Goal: Complete application form: Complete application form

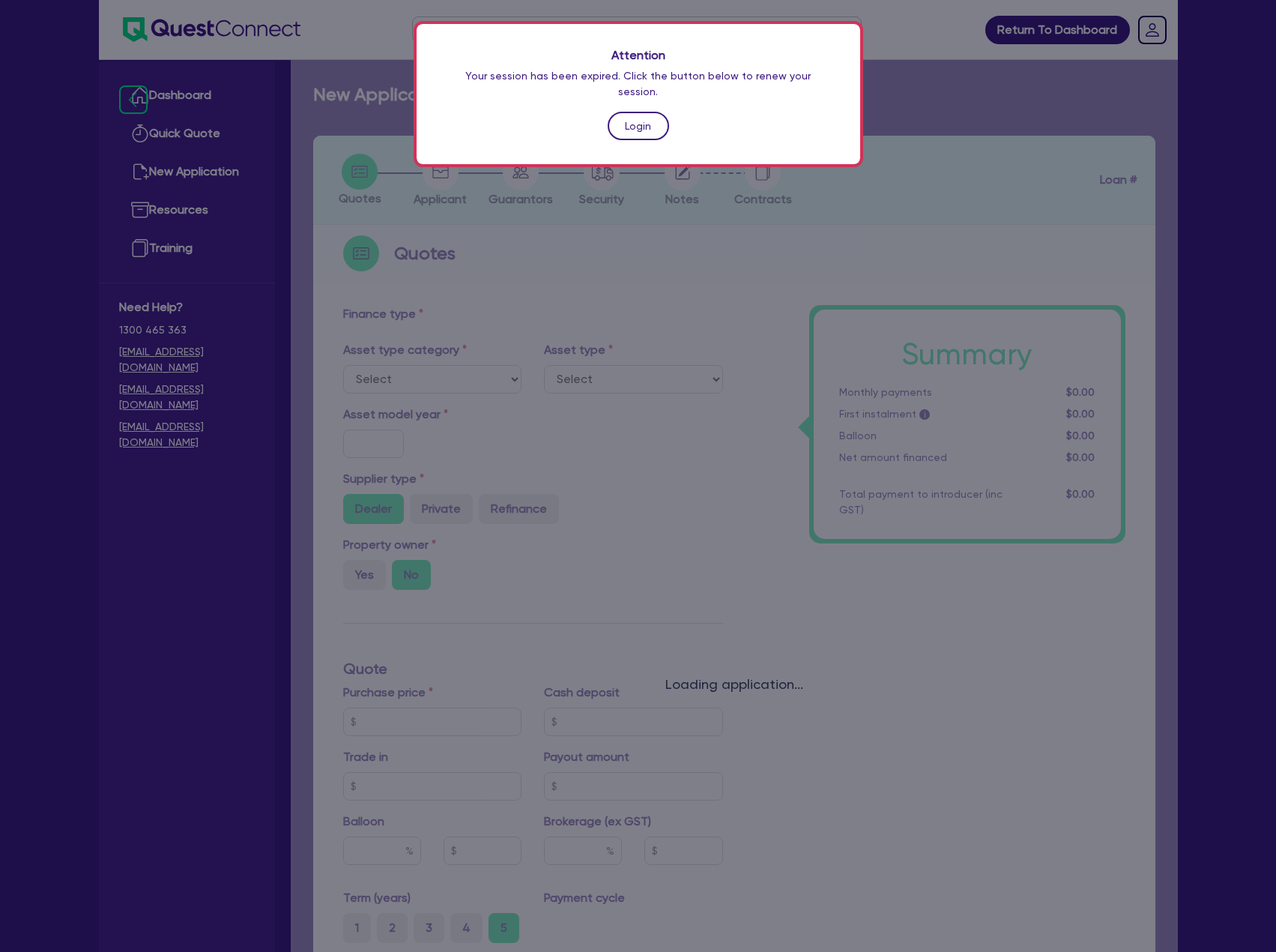
scroll to position [300, 0]
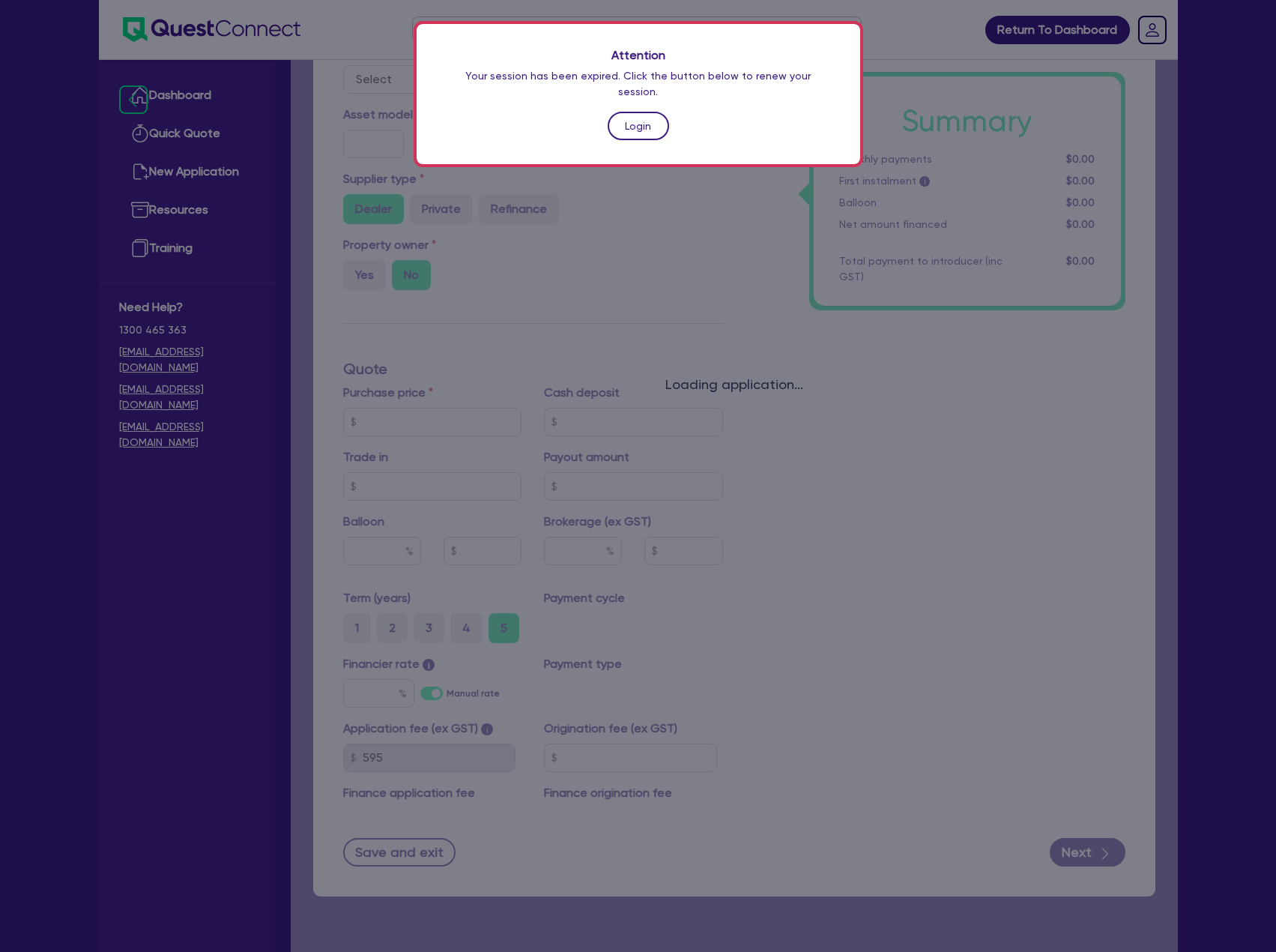
click at [640, 111] on link "Login" at bounding box center [638, 125] width 61 height 28
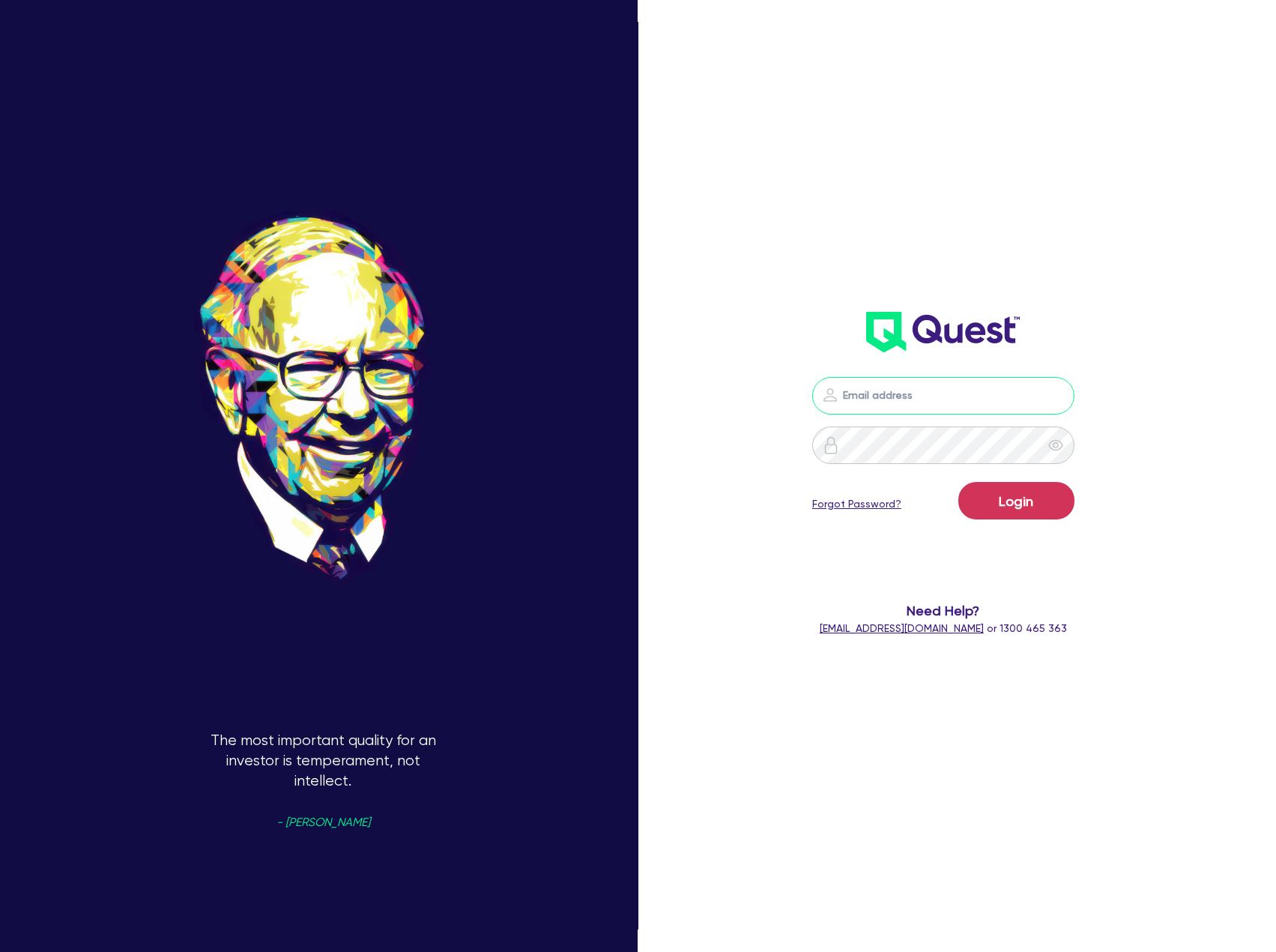
type input "max.sherlock@sherlockfinance.com.au"
click at [1029, 502] on button "Login" at bounding box center [1016, 501] width 116 height 38
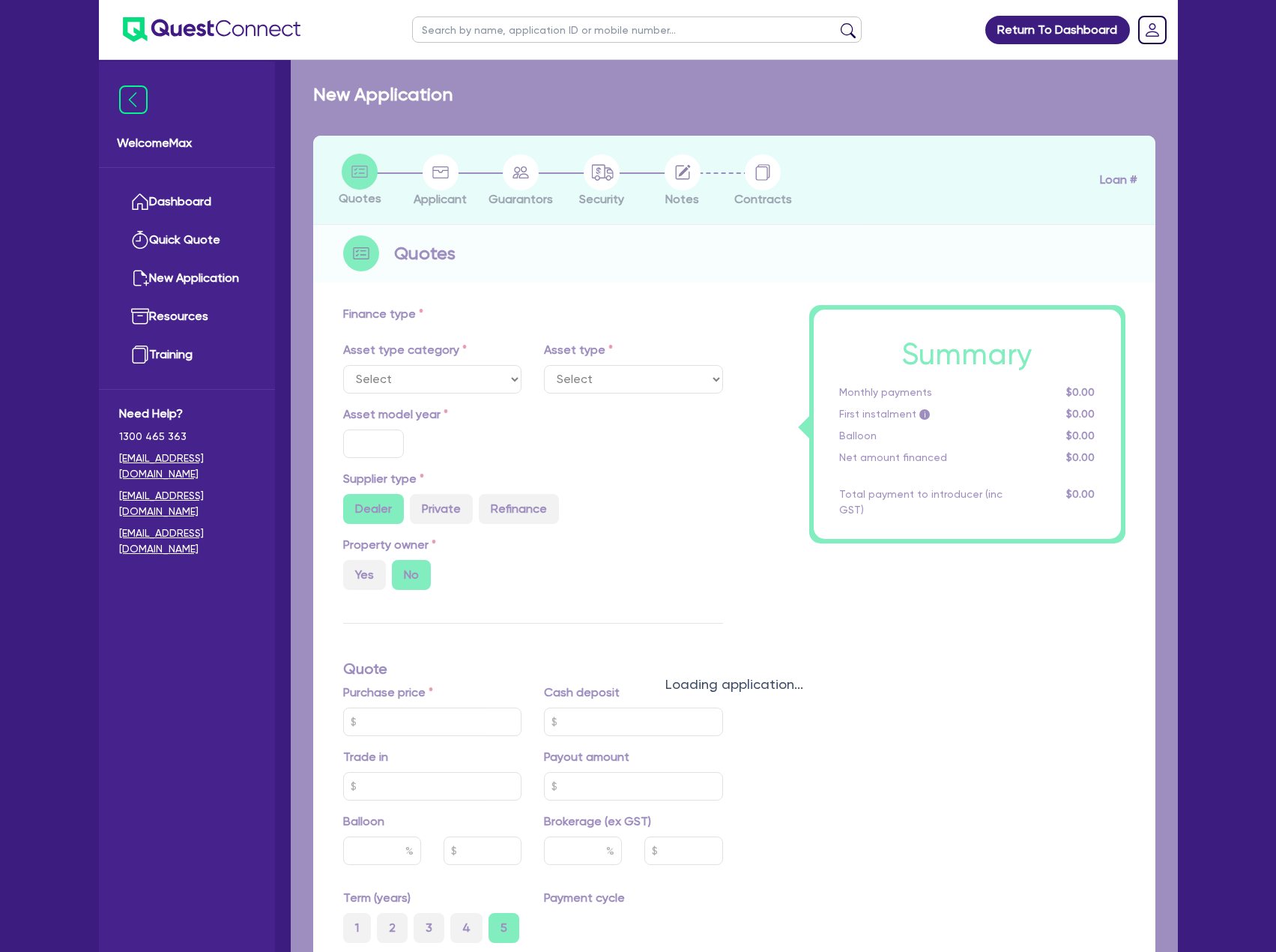
select select "TERTIARY_ASSETS"
type input "2024"
type input "59,100"
type input "9"
type input "5,319"
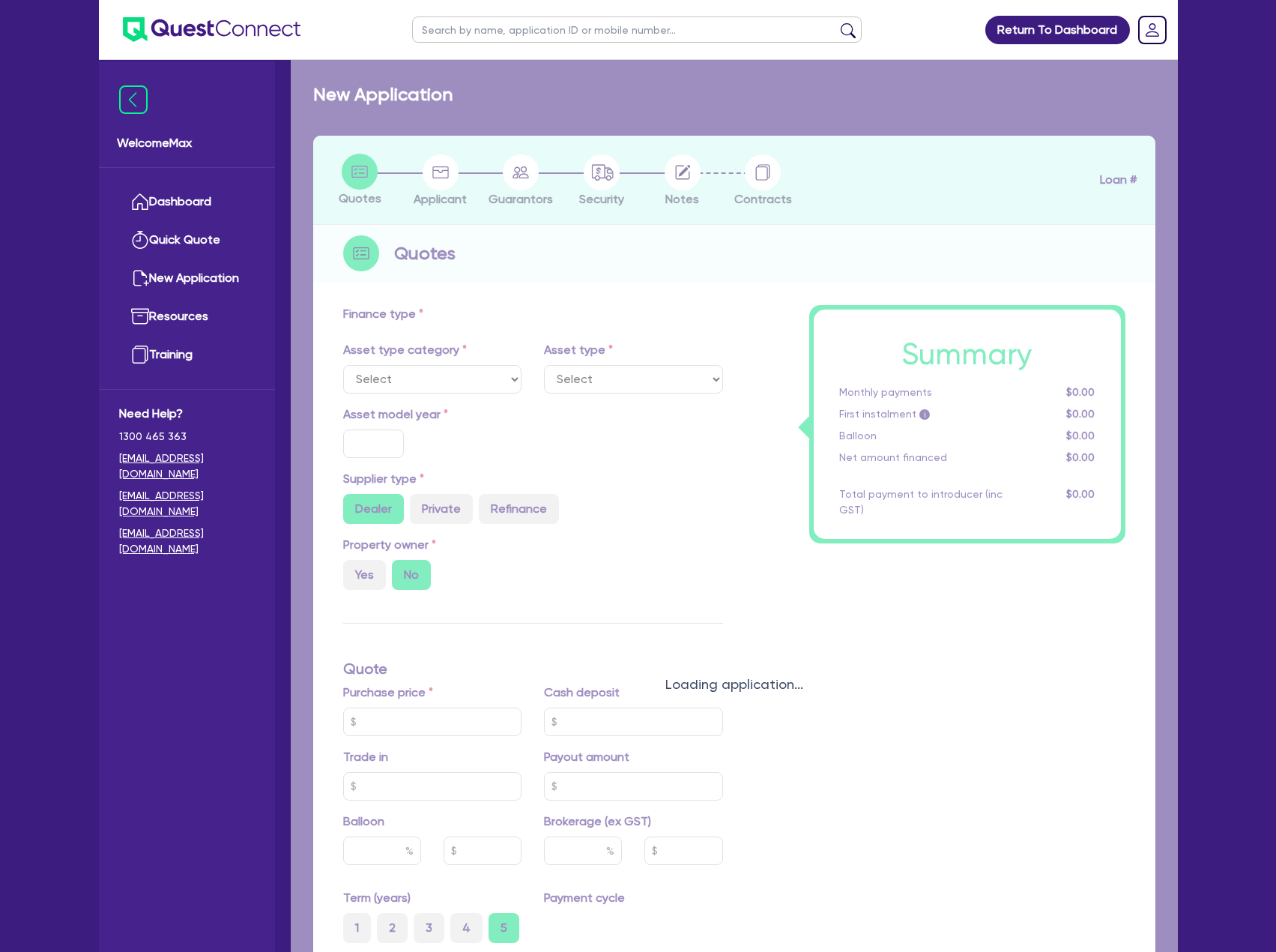
type input "17.95"
select select "OTHER_TERTIARY"
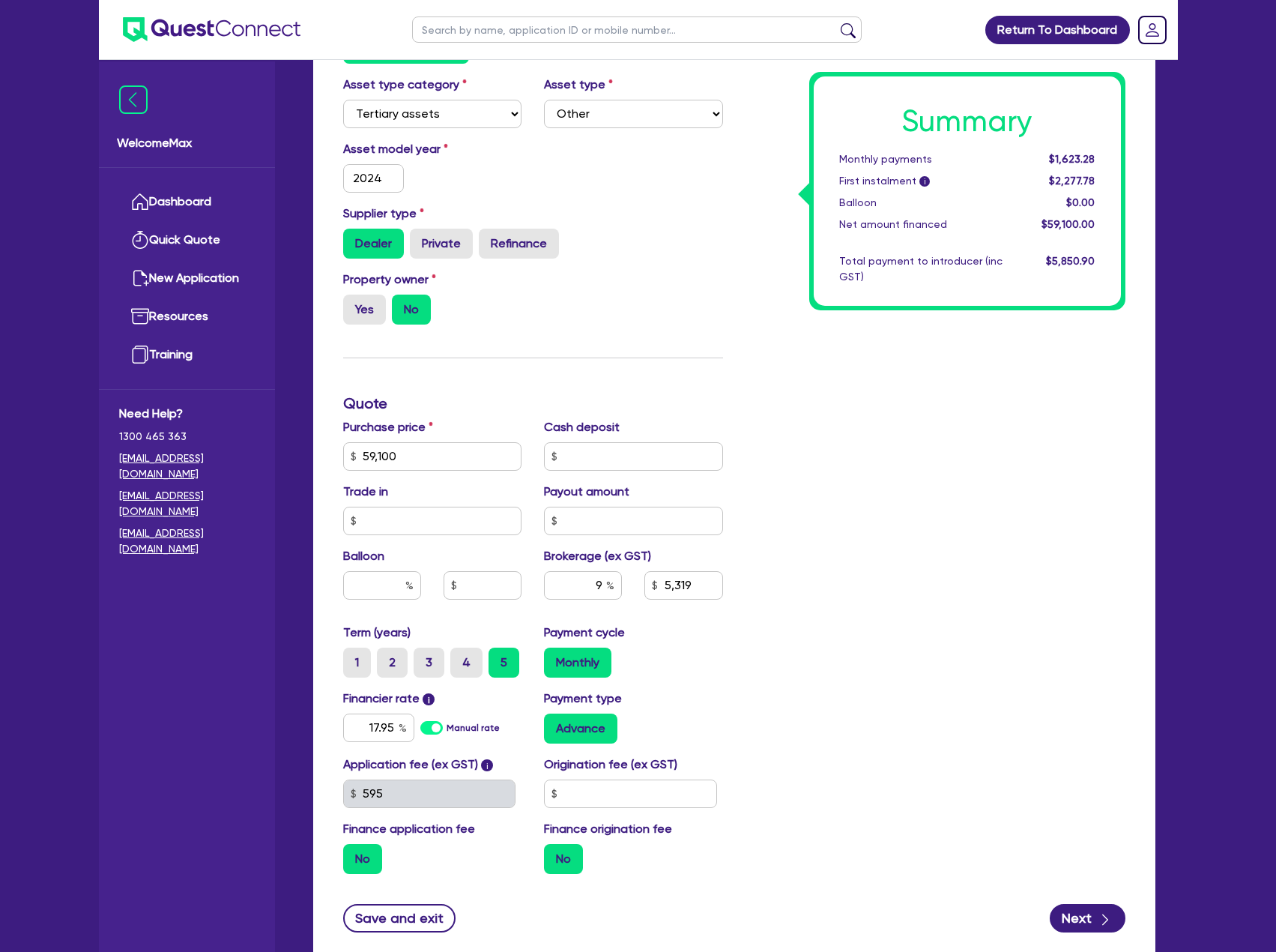
scroll to position [300, 0]
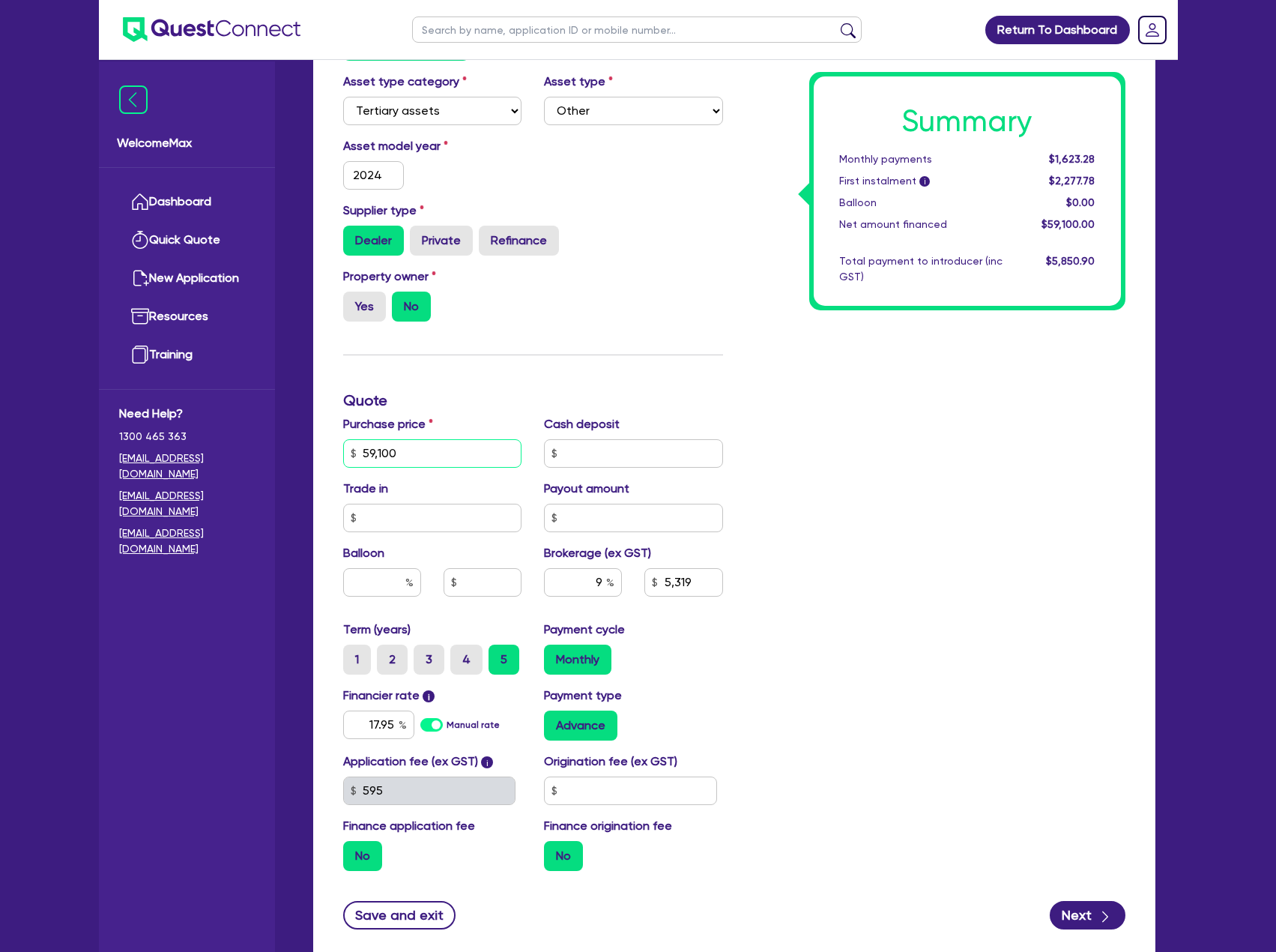
click at [417, 449] on input "59,100" at bounding box center [433, 453] width 179 height 28
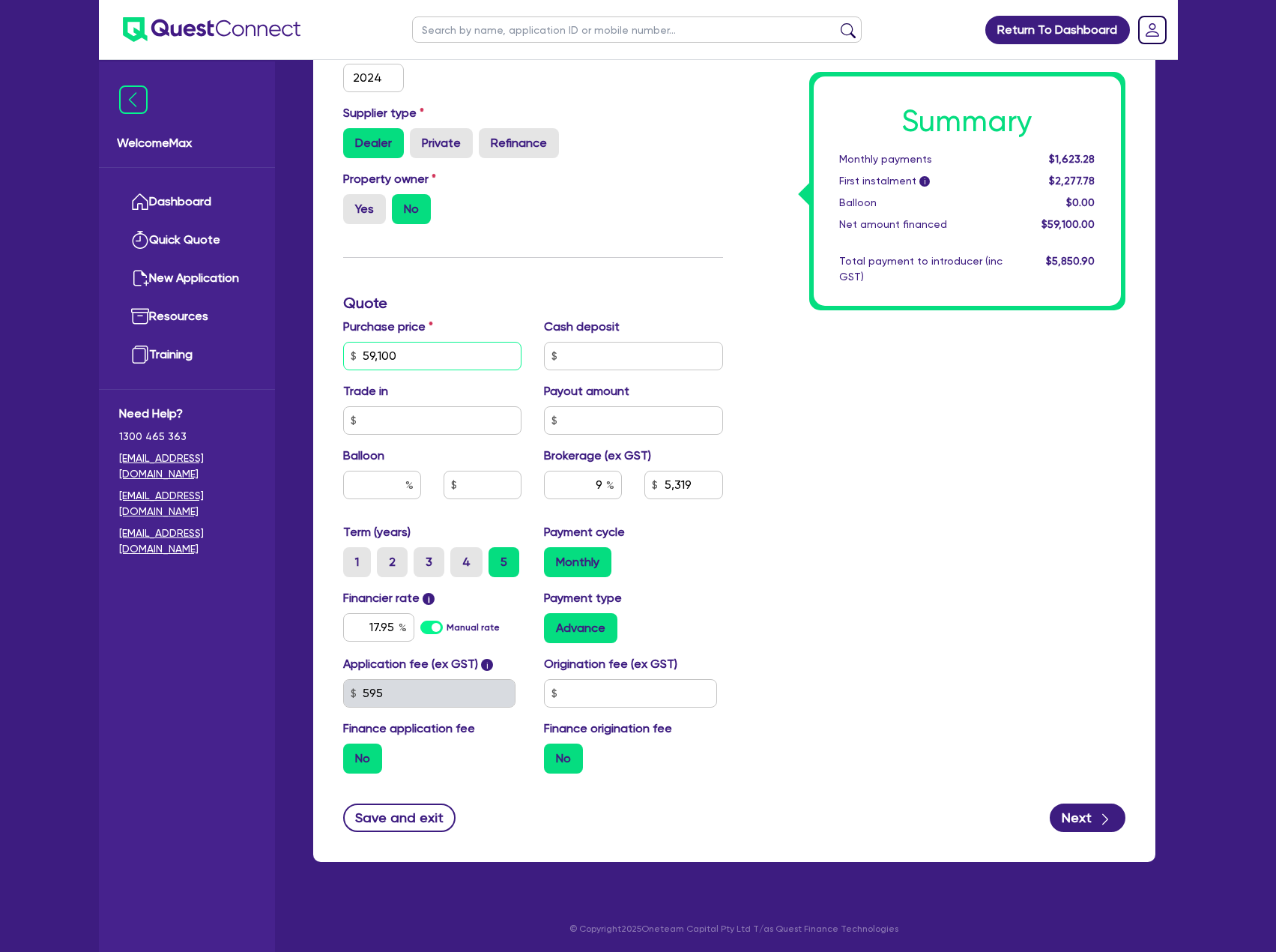
scroll to position [399, 0]
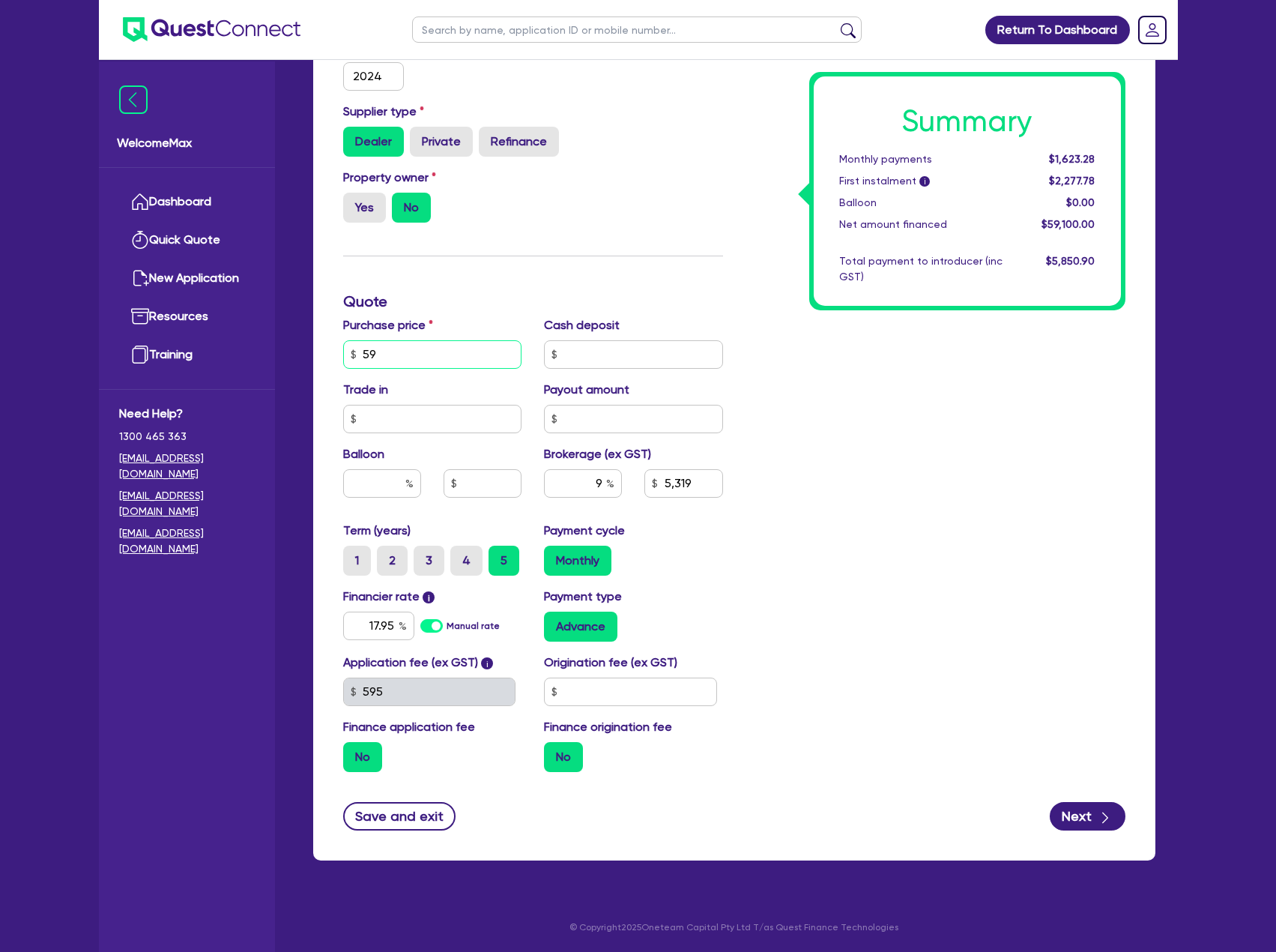
type input "5"
type input "73,150"
click at [895, 503] on div "Summary Monthly payments $1,623.28 First instalment i $2,277.78 Balloon $0.00 N…" at bounding box center [935, 346] width 402 height 877
click at [416, 813] on button "Save and exit" at bounding box center [400, 816] width 113 height 28
type input "6,583.5"
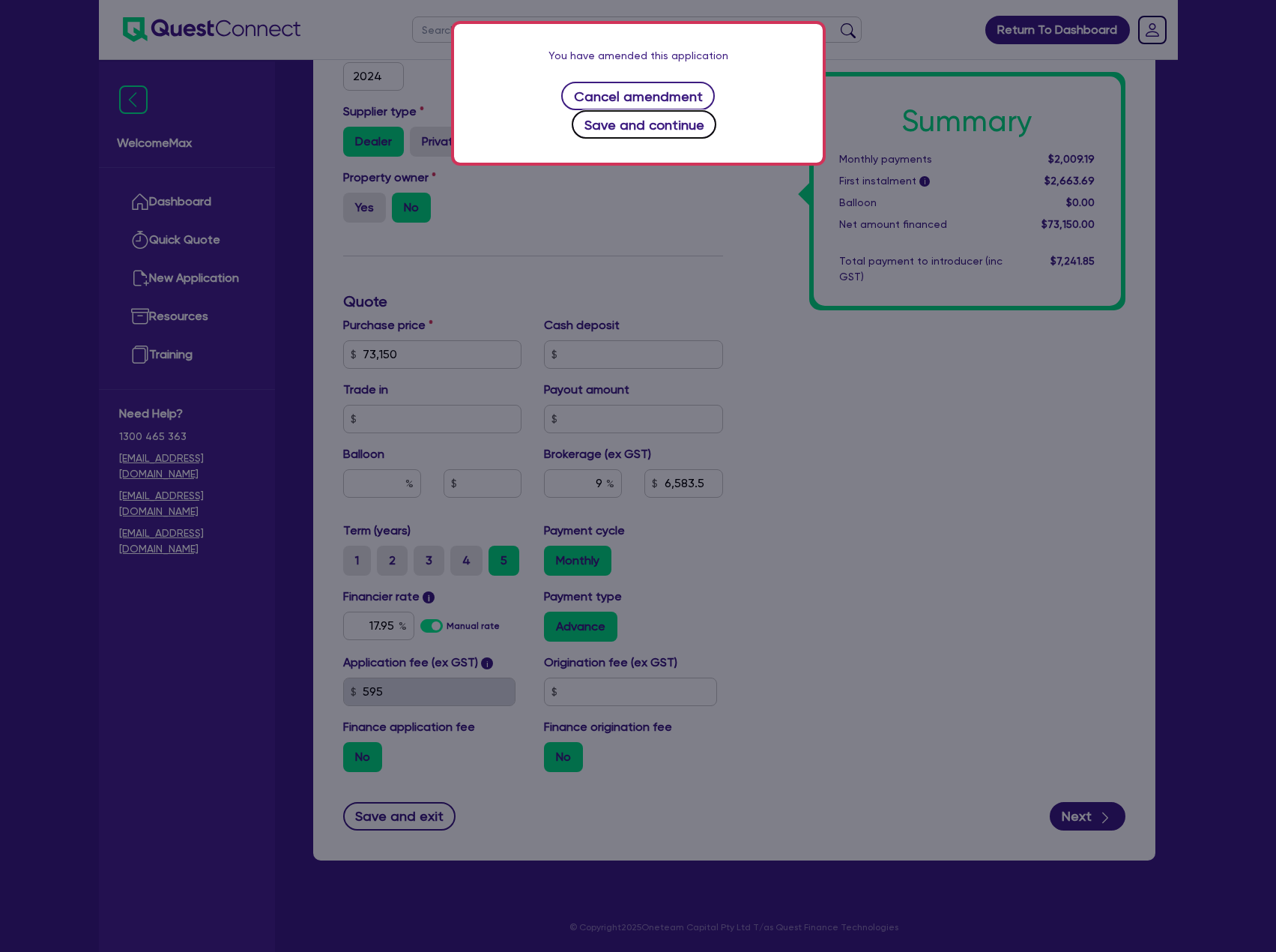
click at [716, 110] on button "Save and continue" at bounding box center [644, 124] width 144 height 28
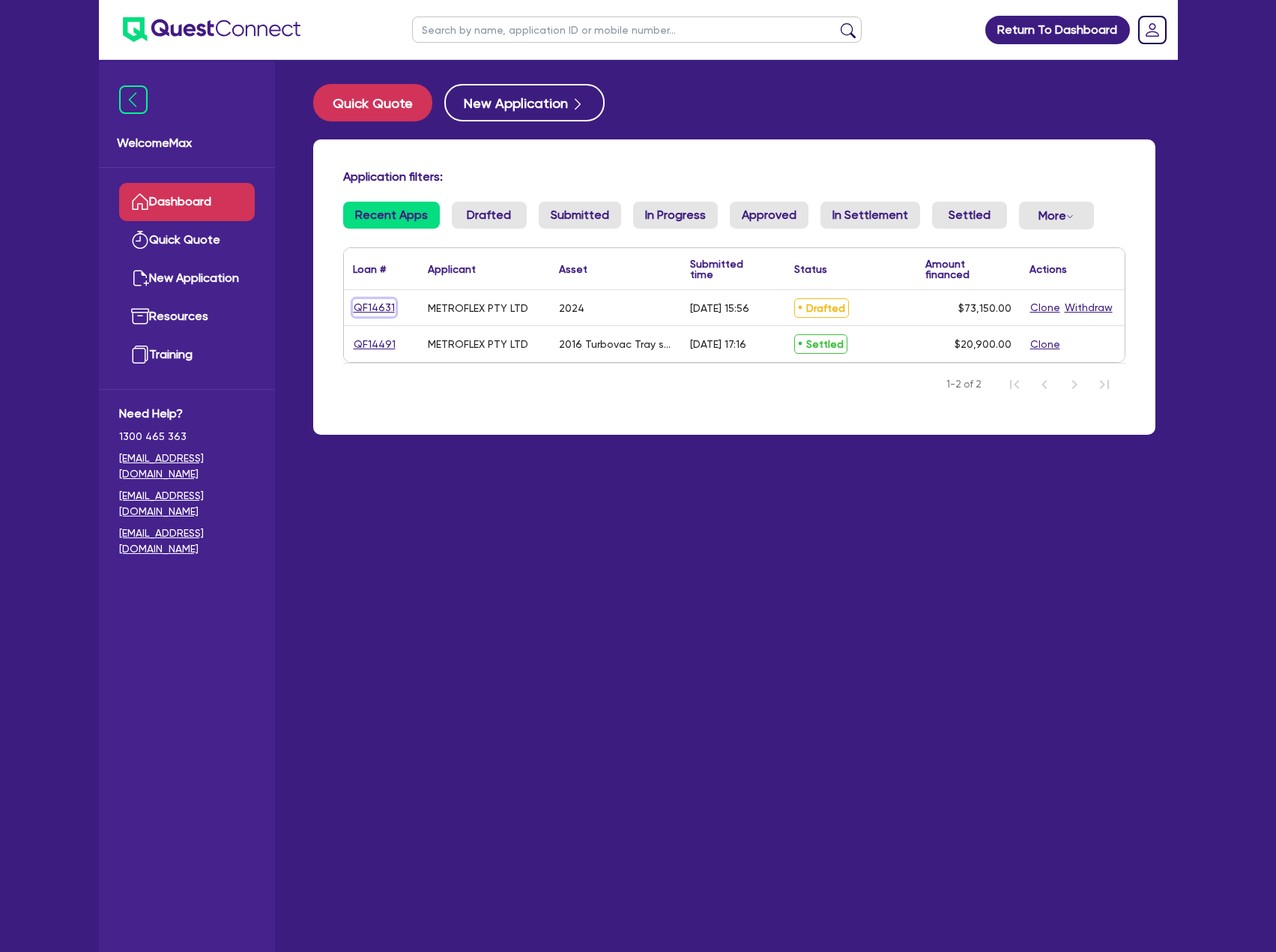
click at [379, 306] on link "QF14631" at bounding box center [374, 307] width 42 height 17
select select "TERTIARY_ASSETS"
select select "OTHER_TERTIARY"
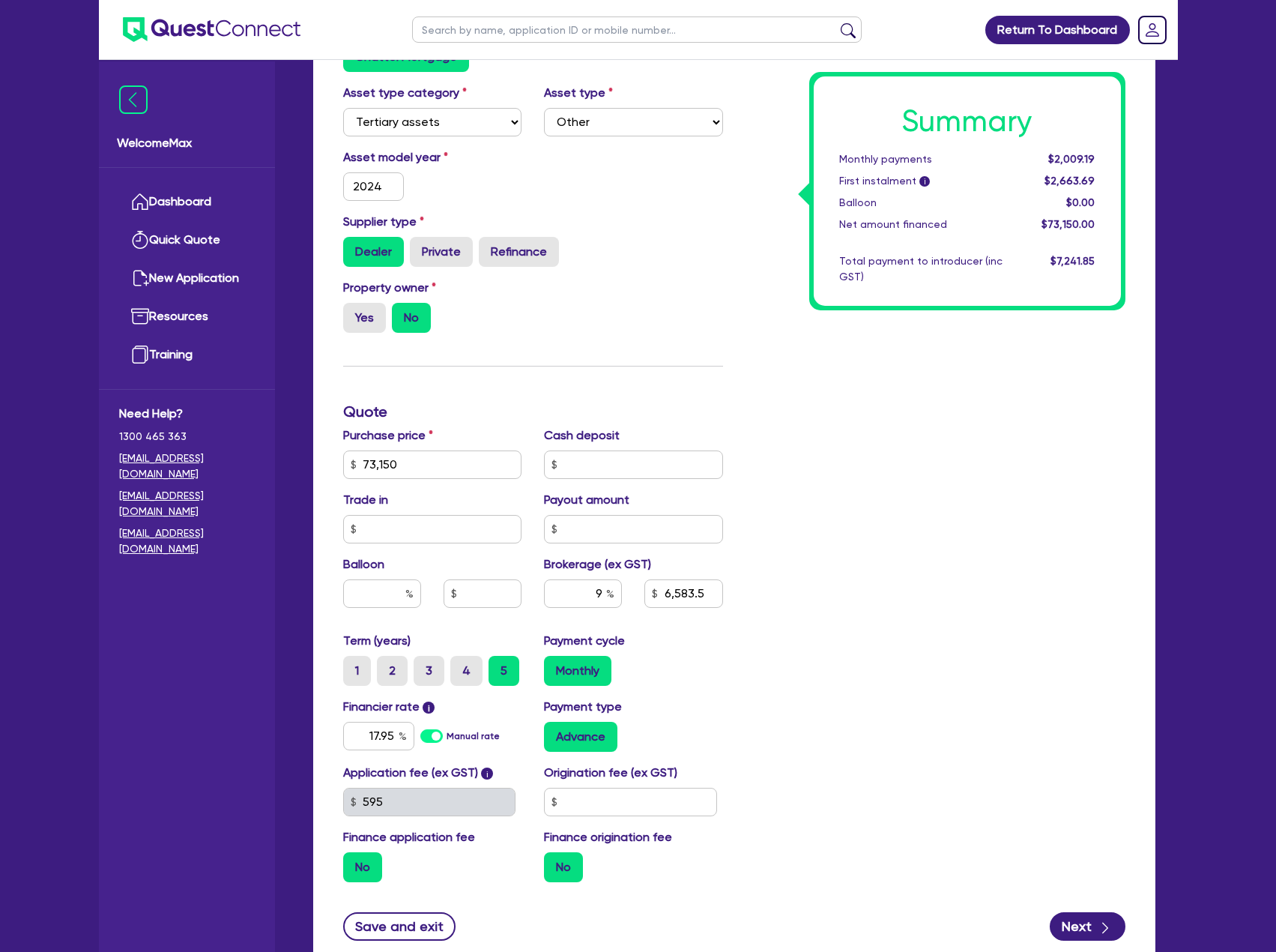
scroll to position [399, 0]
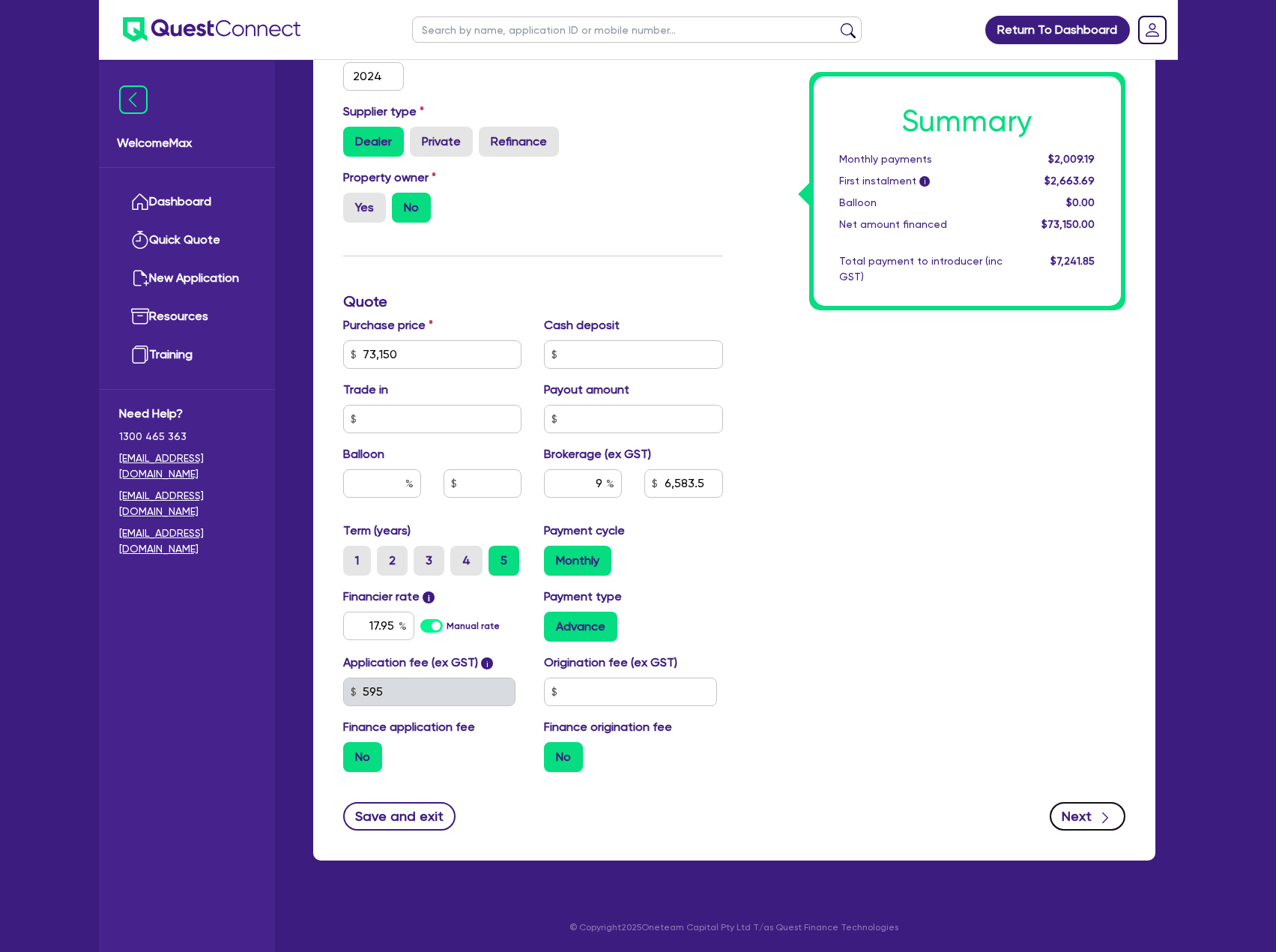
click at [1078, 812] on button "Next" at bounding box center [1088, 816] width 75 height 28
type input "73,150"
type input "6,583.5"
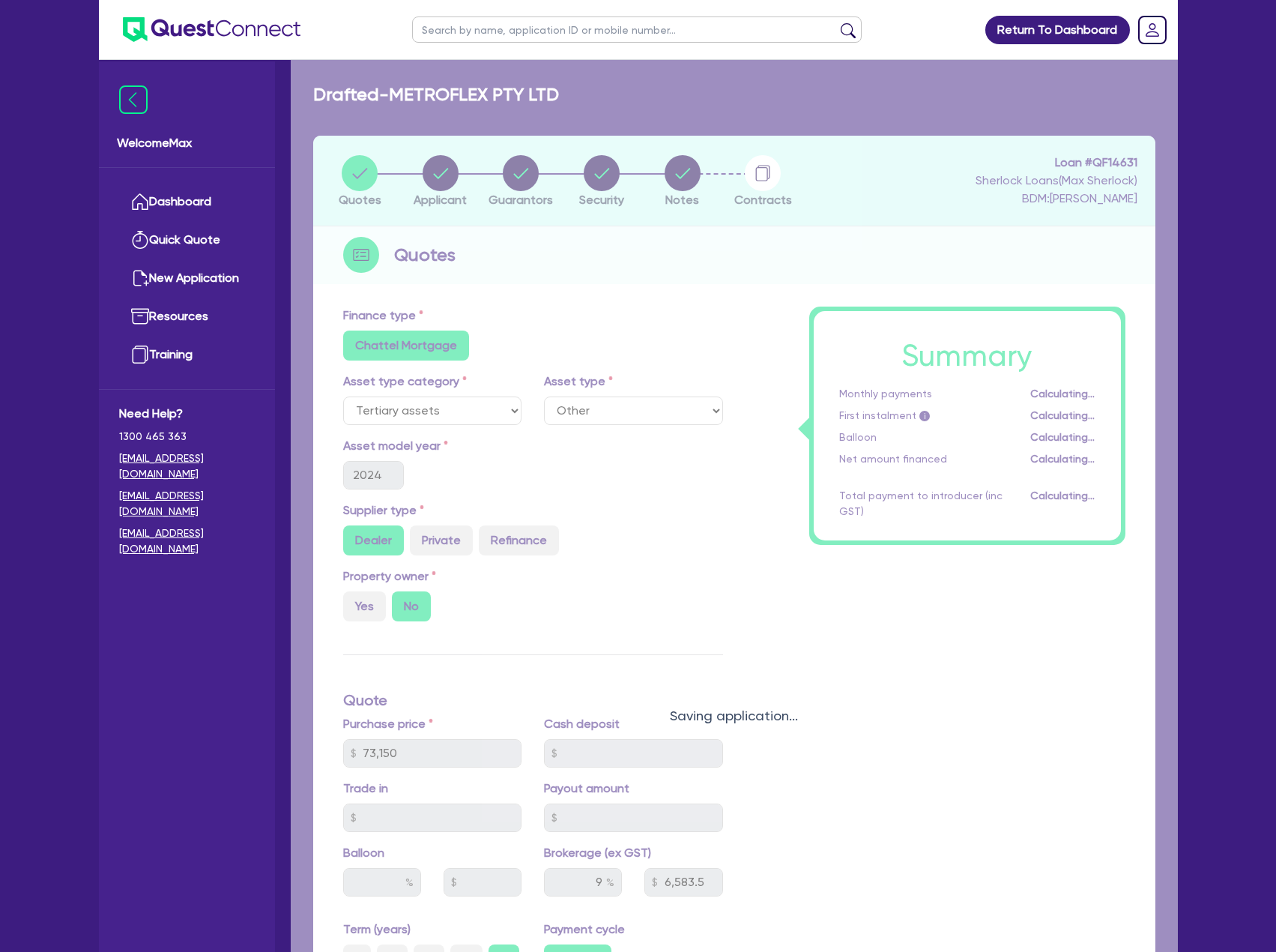
select select "COMPANY"
select select "ARTS_RECREATION"
select select "GYMS"
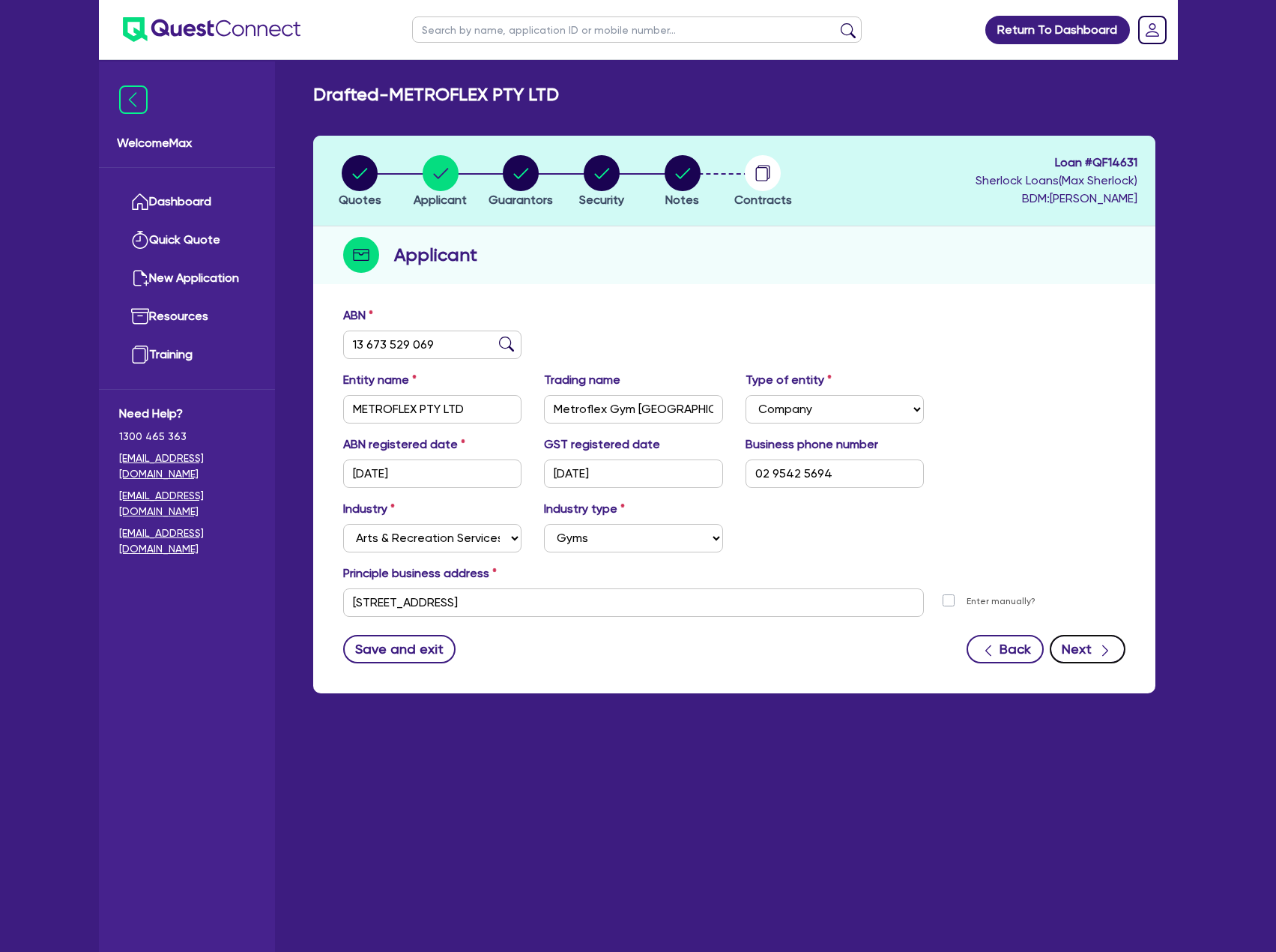
click at [1100, 643] on icon "button" at bounding box center [1105, 650] width 15 height 15
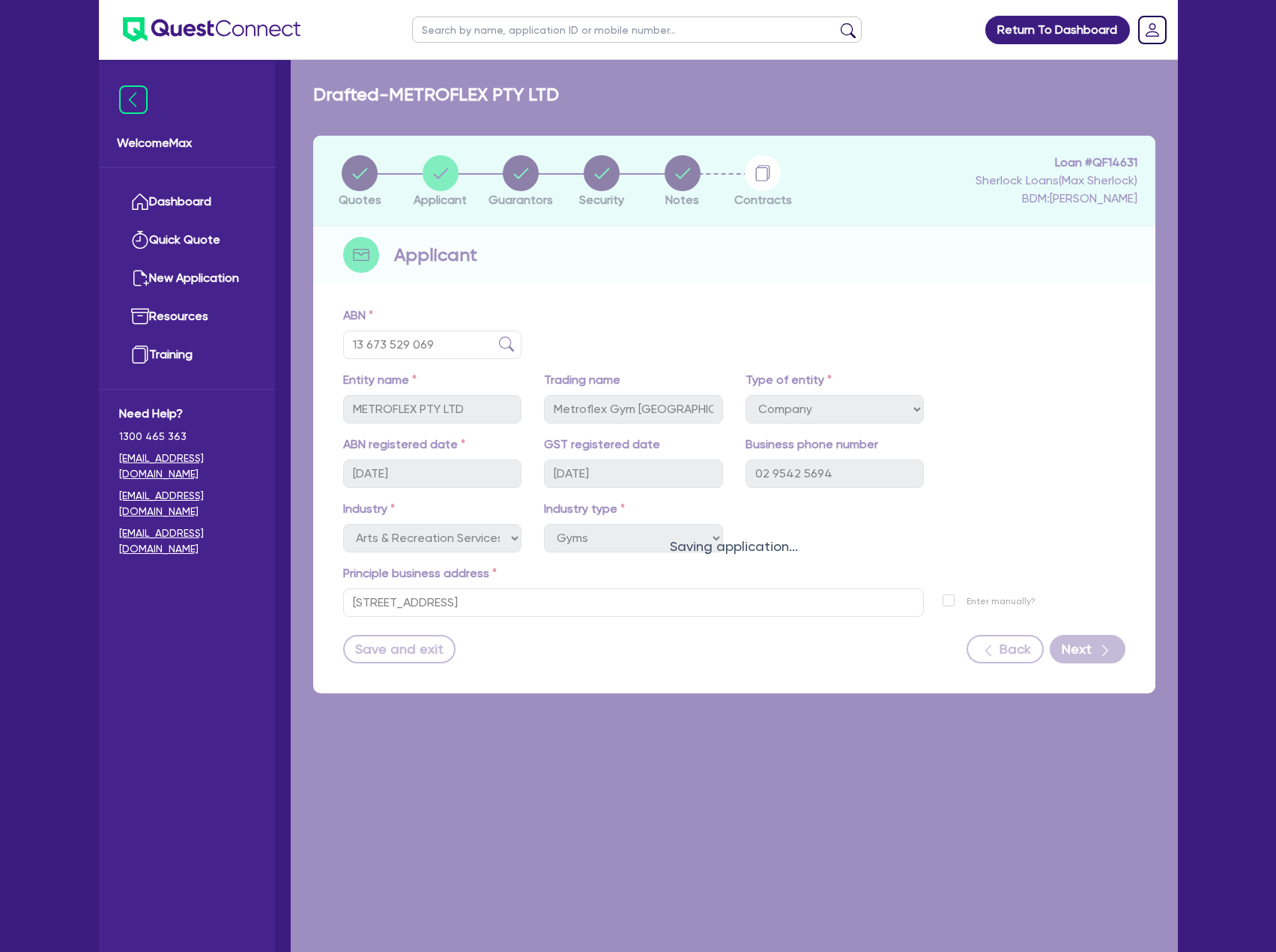
select select "MRS"
select select "NSW"
select select "MARRIED"
select select "PROPERTY"
select select "CASH"
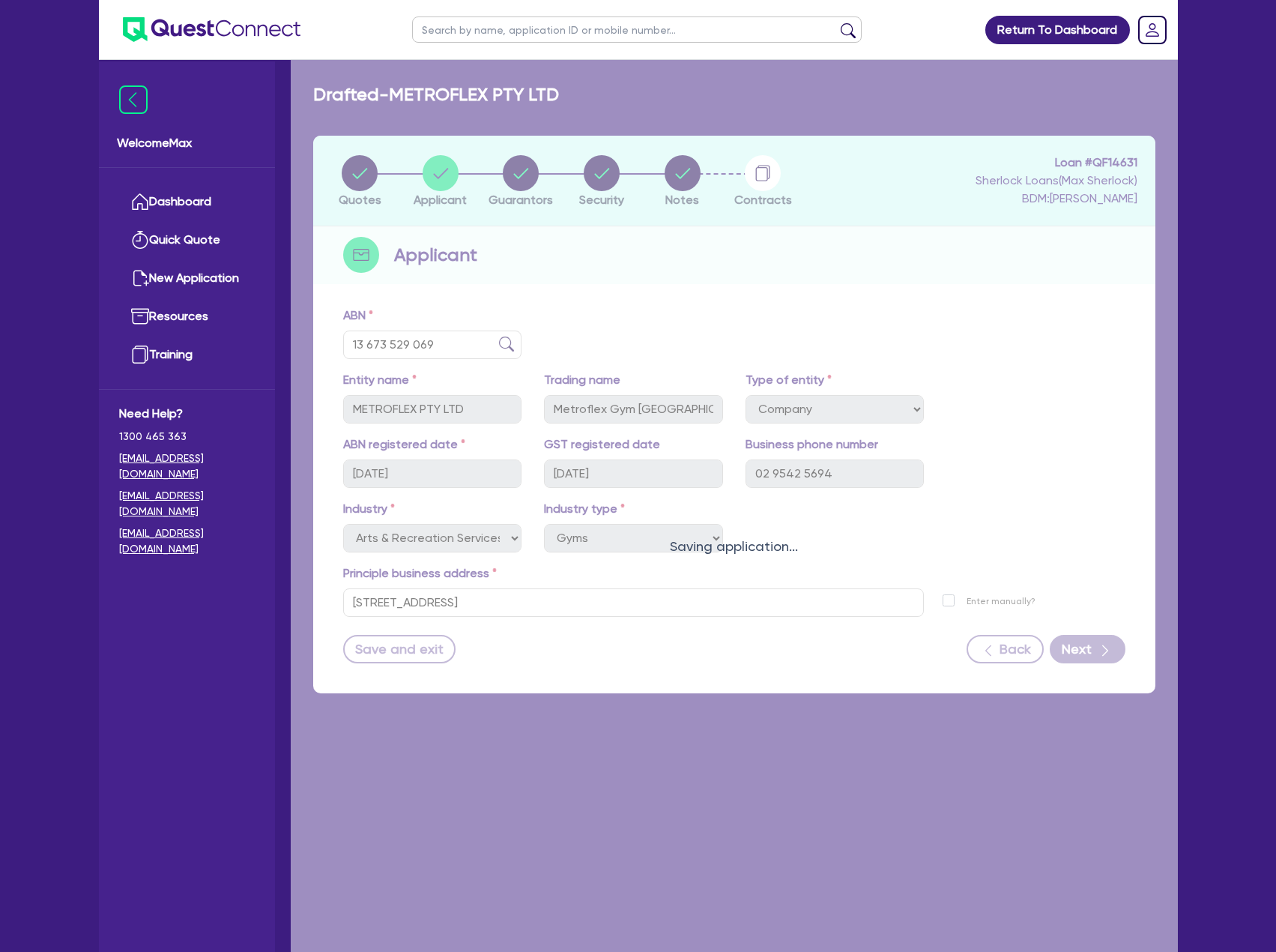
select select "CREDIT_CARD"
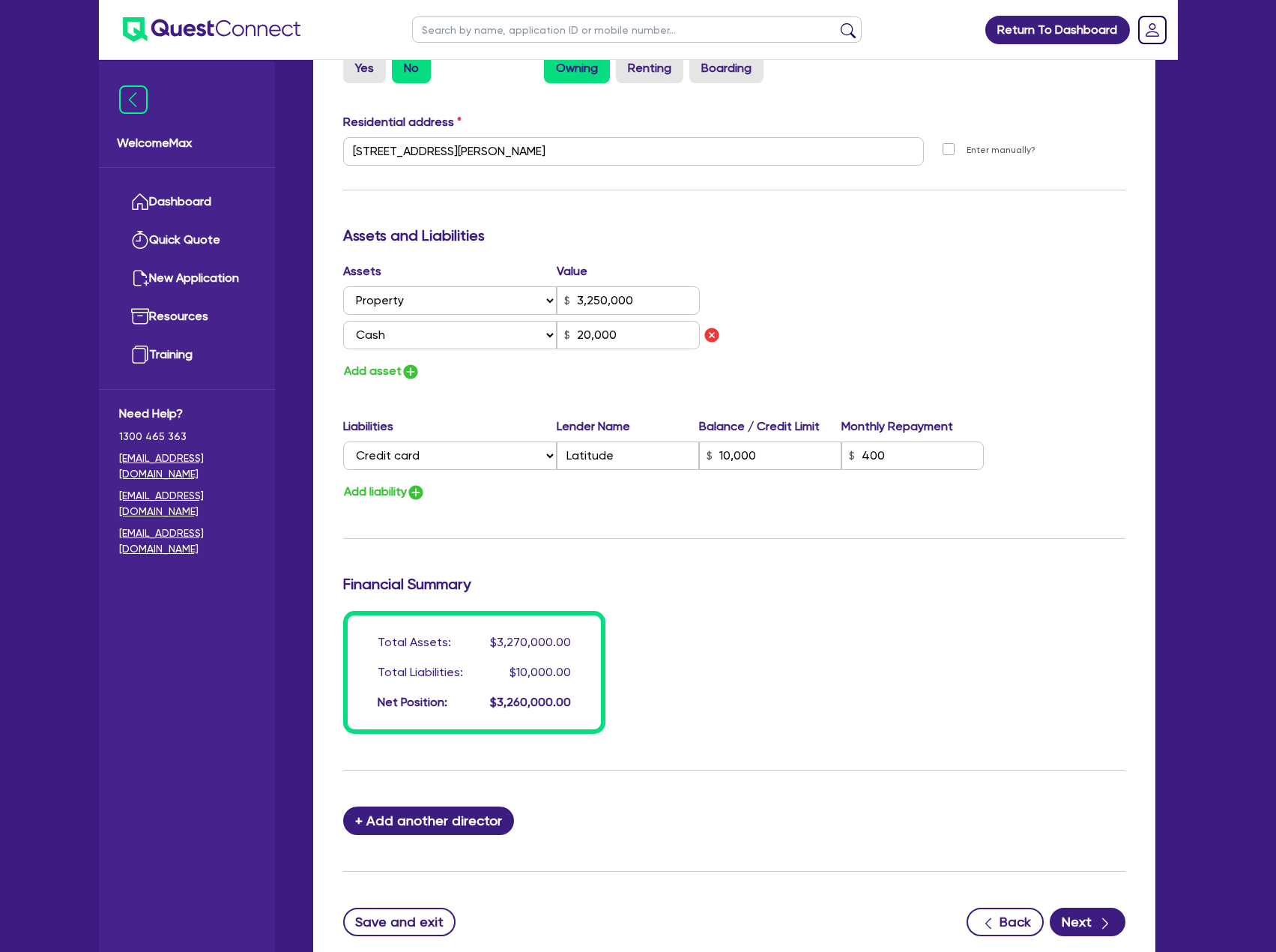
scroll to position [822, 0]
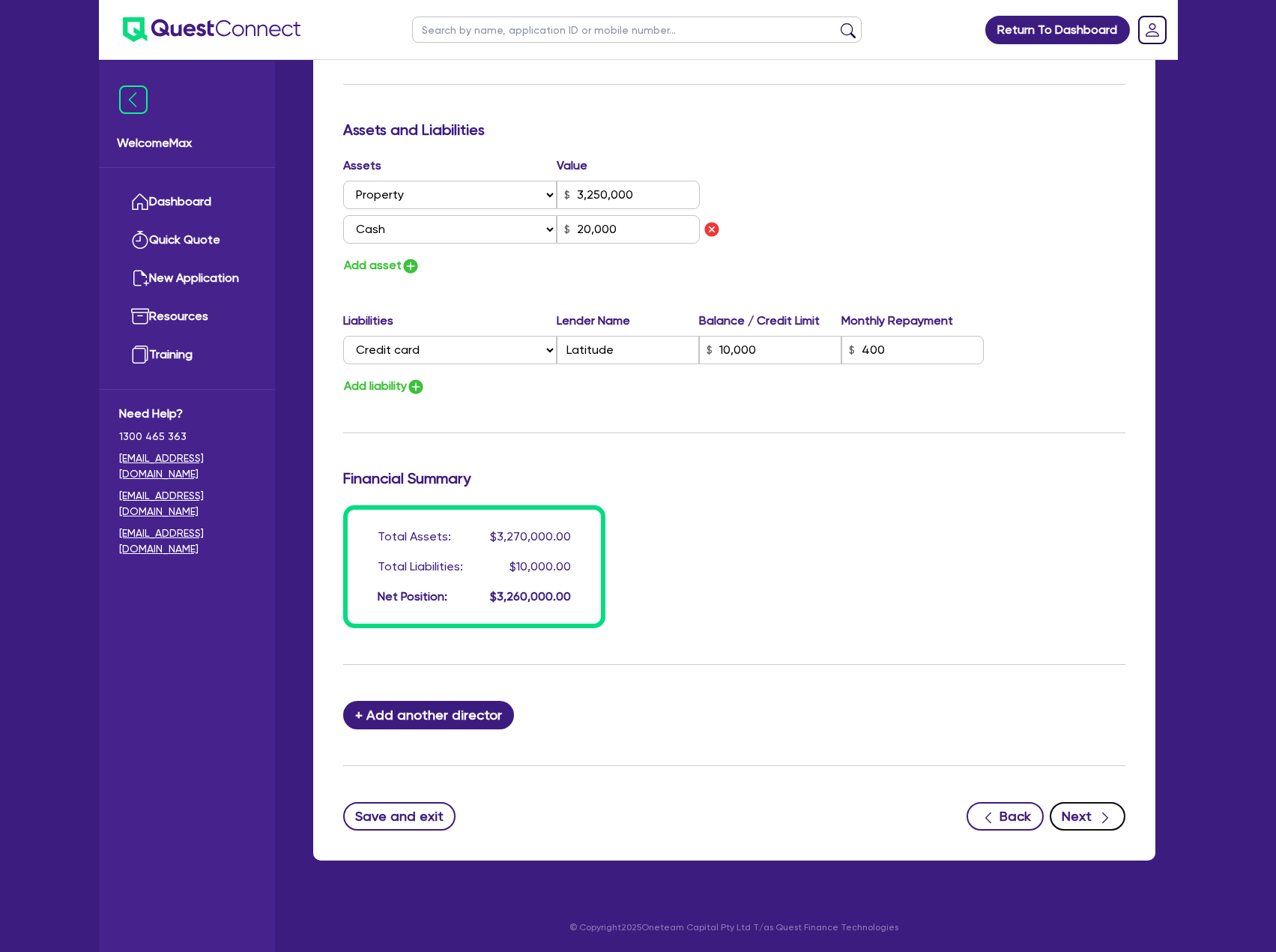
click at [1097, 818] on div "button" at bounding box center [1104, 816] width 16 height 19
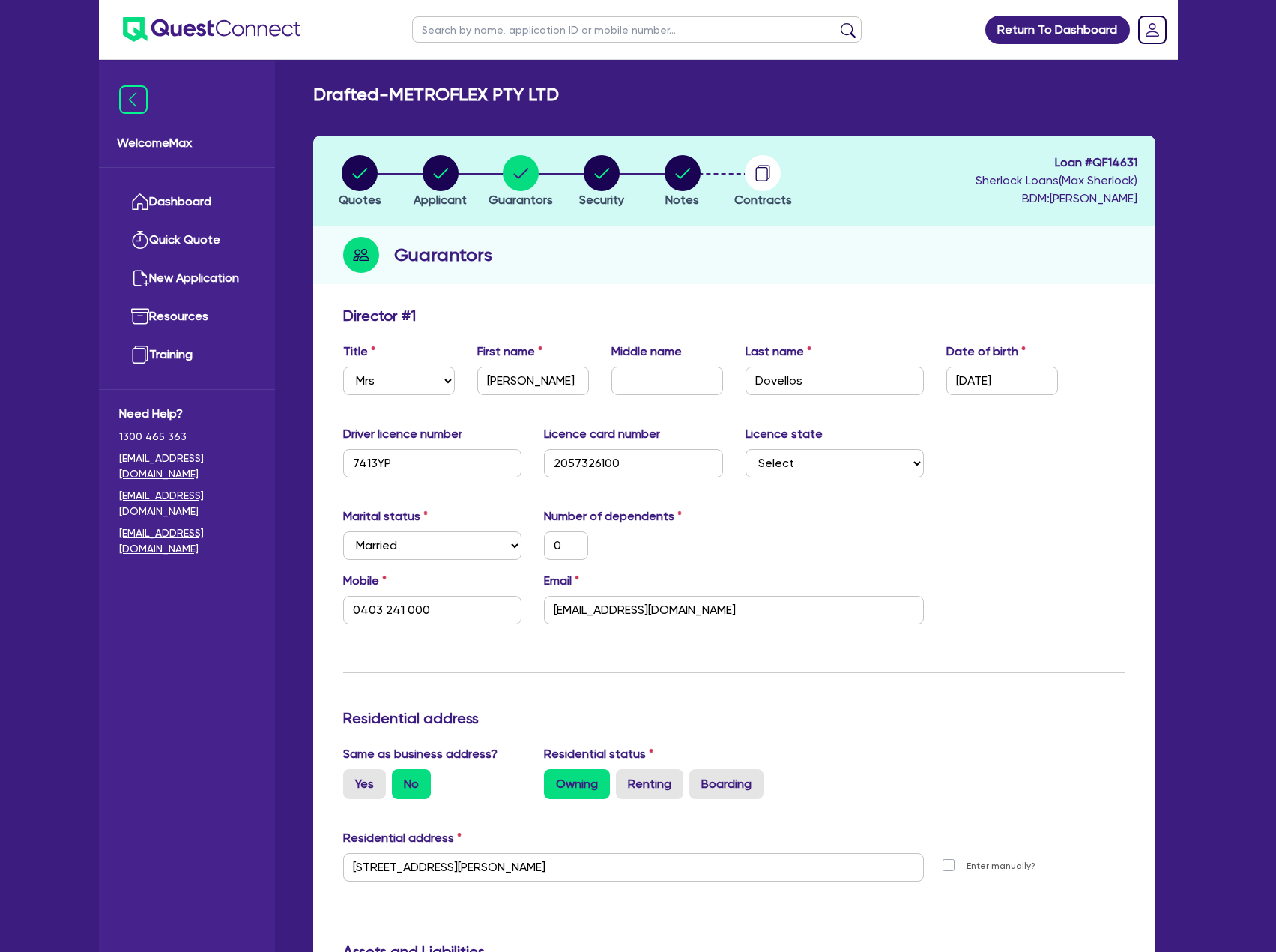
select select "TERTIARY_ASSETS"
select select "OTHER_TERTIARY"
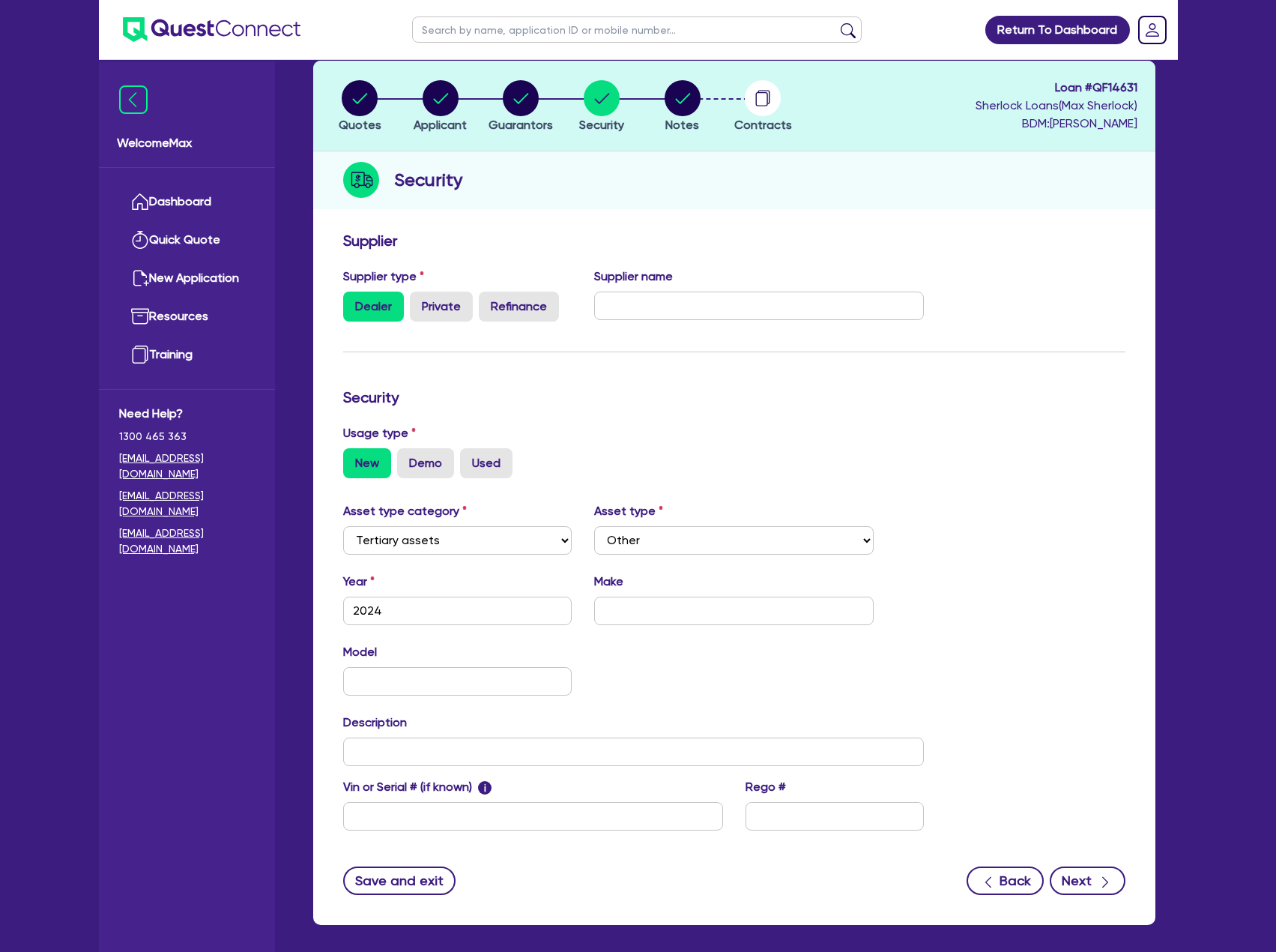
scroll to position [140, 0]
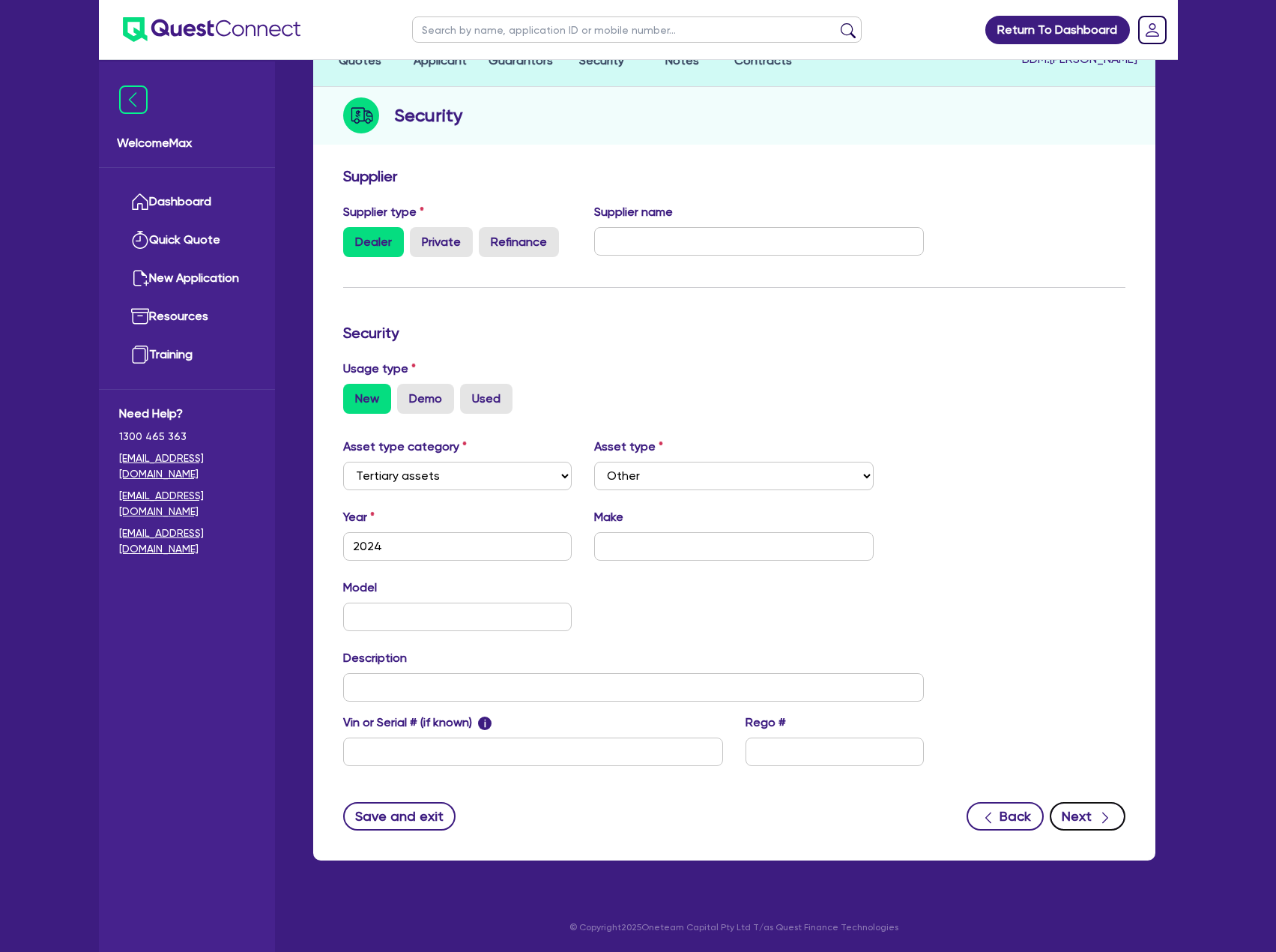
click at [1101, 825] on icon "button" at bounding box center [1105, 818] width 15 height 15
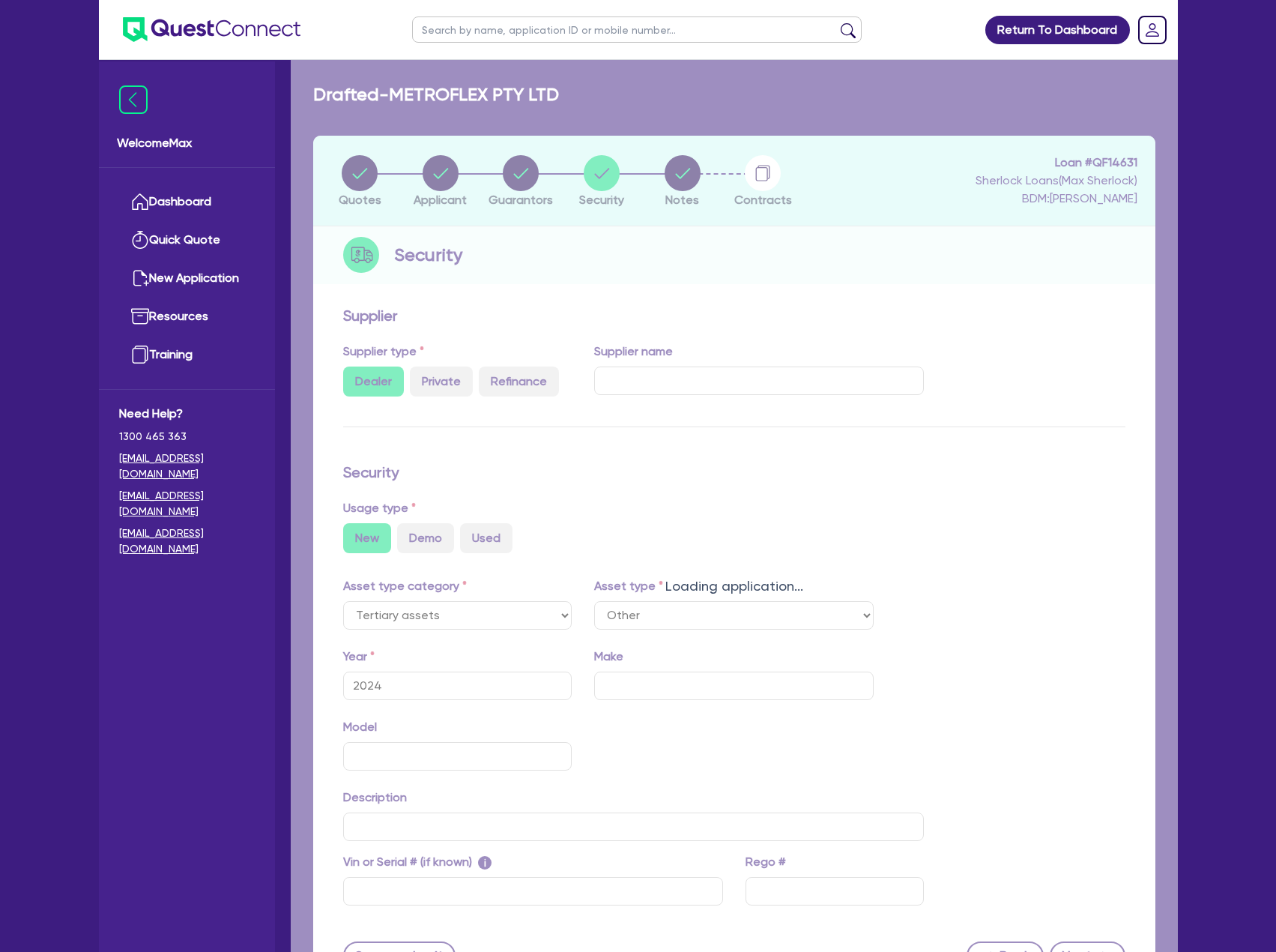
select select "Quest Finance - Own Book"
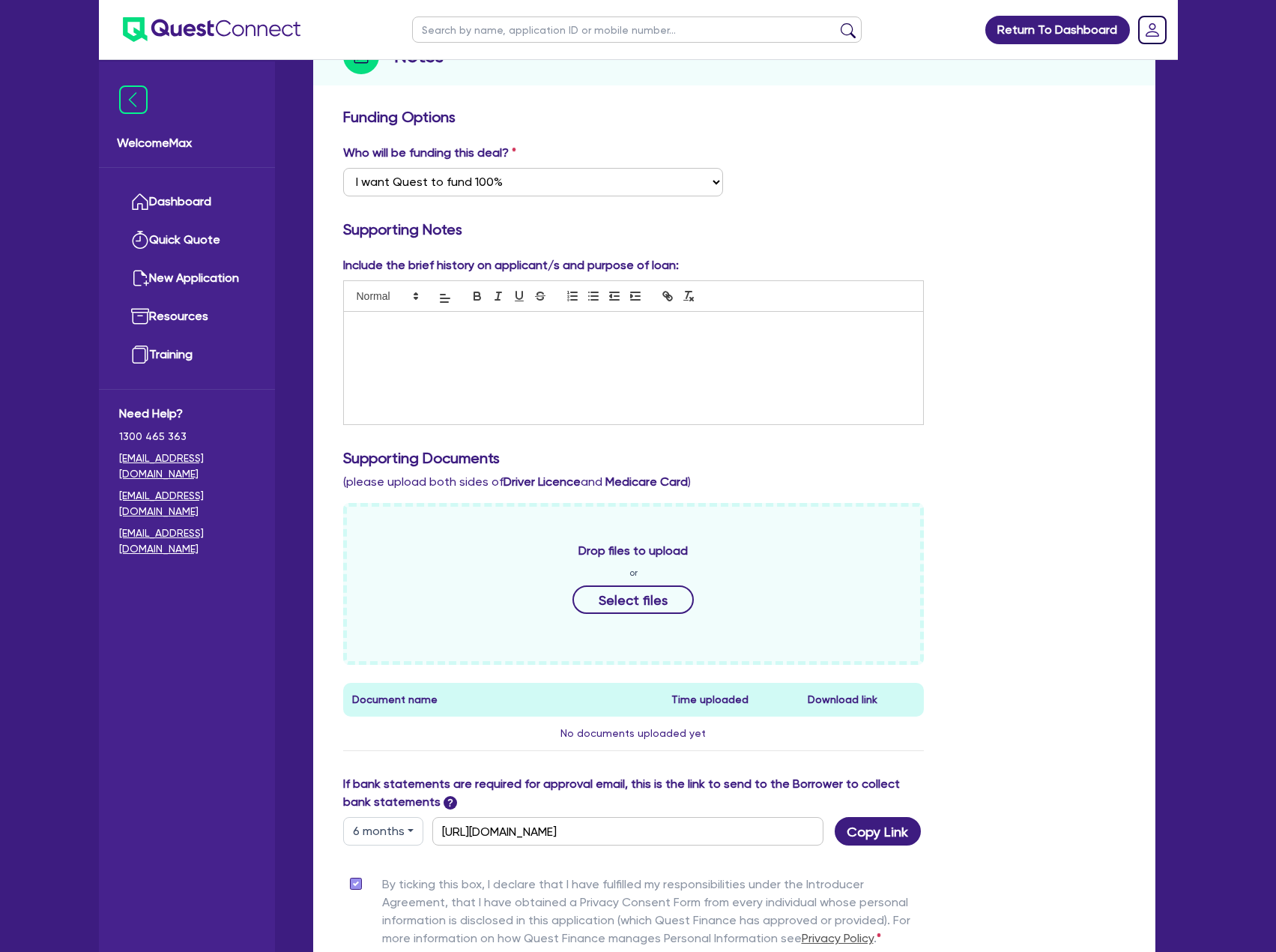
scroll to position [386, 0]
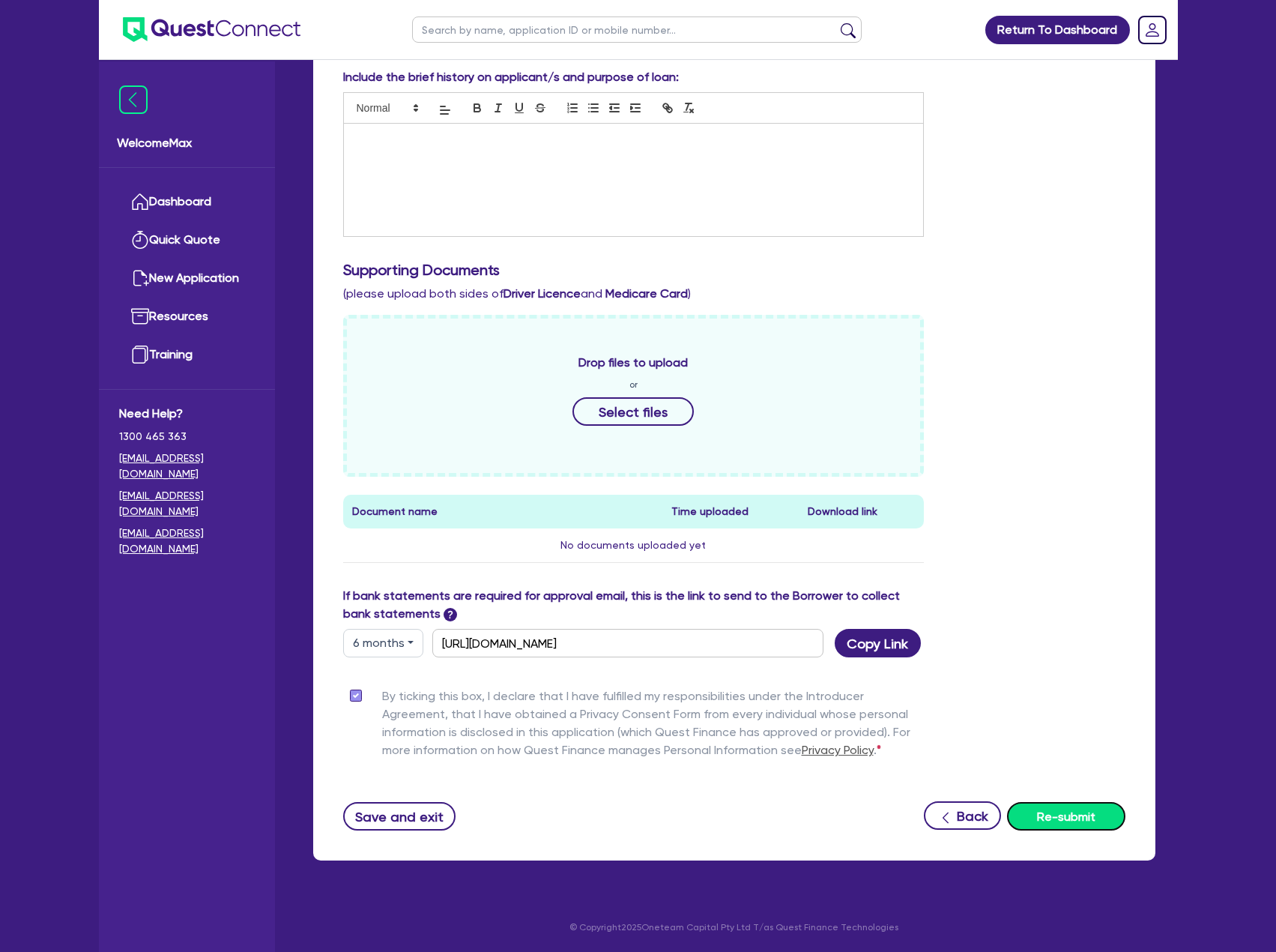
click at [1115, 818] on button "Re-submit" at bounding box center [1067, 816] width 119 height 28
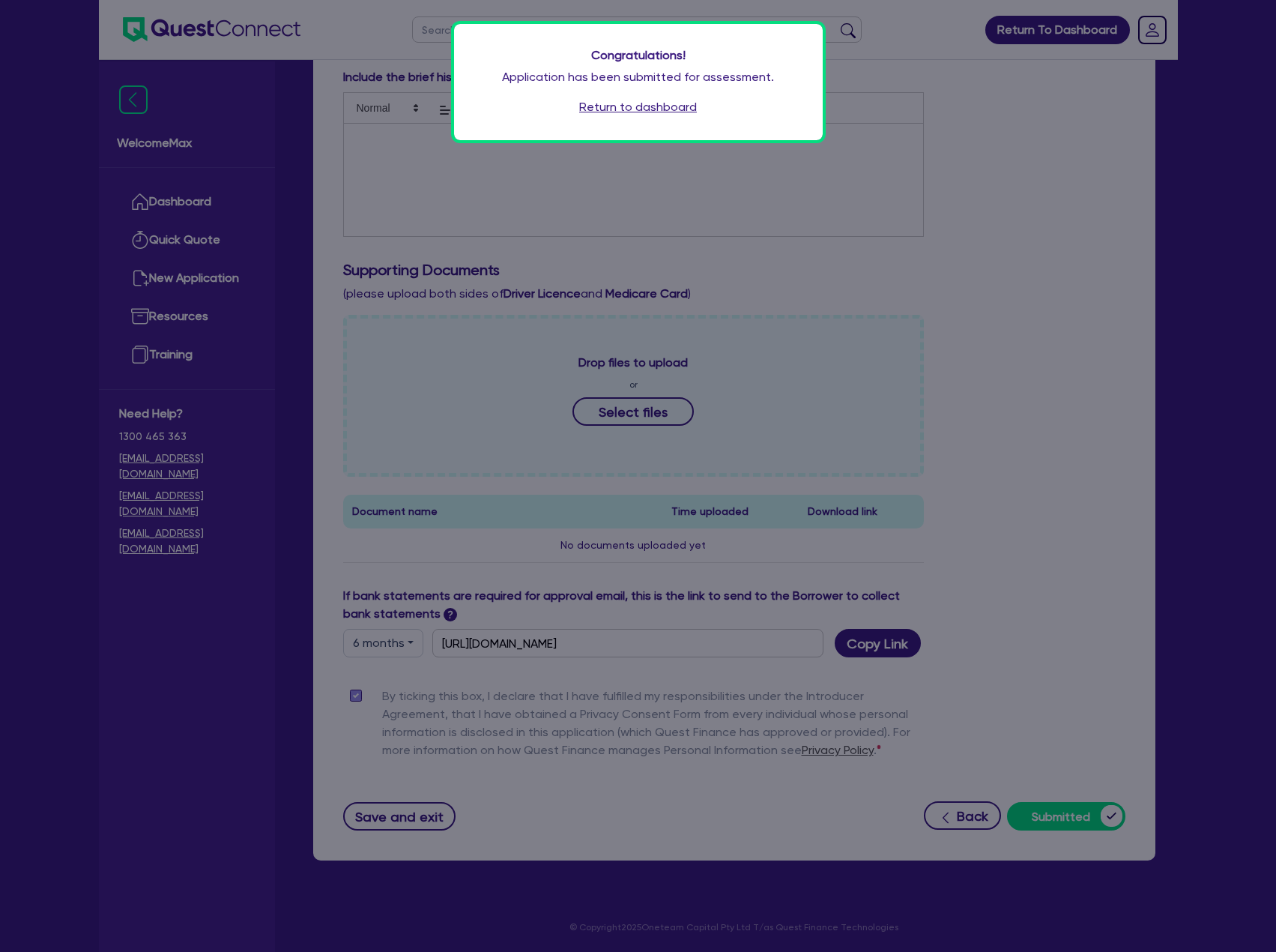
click at [626, 105] on link "Return to dashboard" at bounding box center [638, 107] width 118 height 18
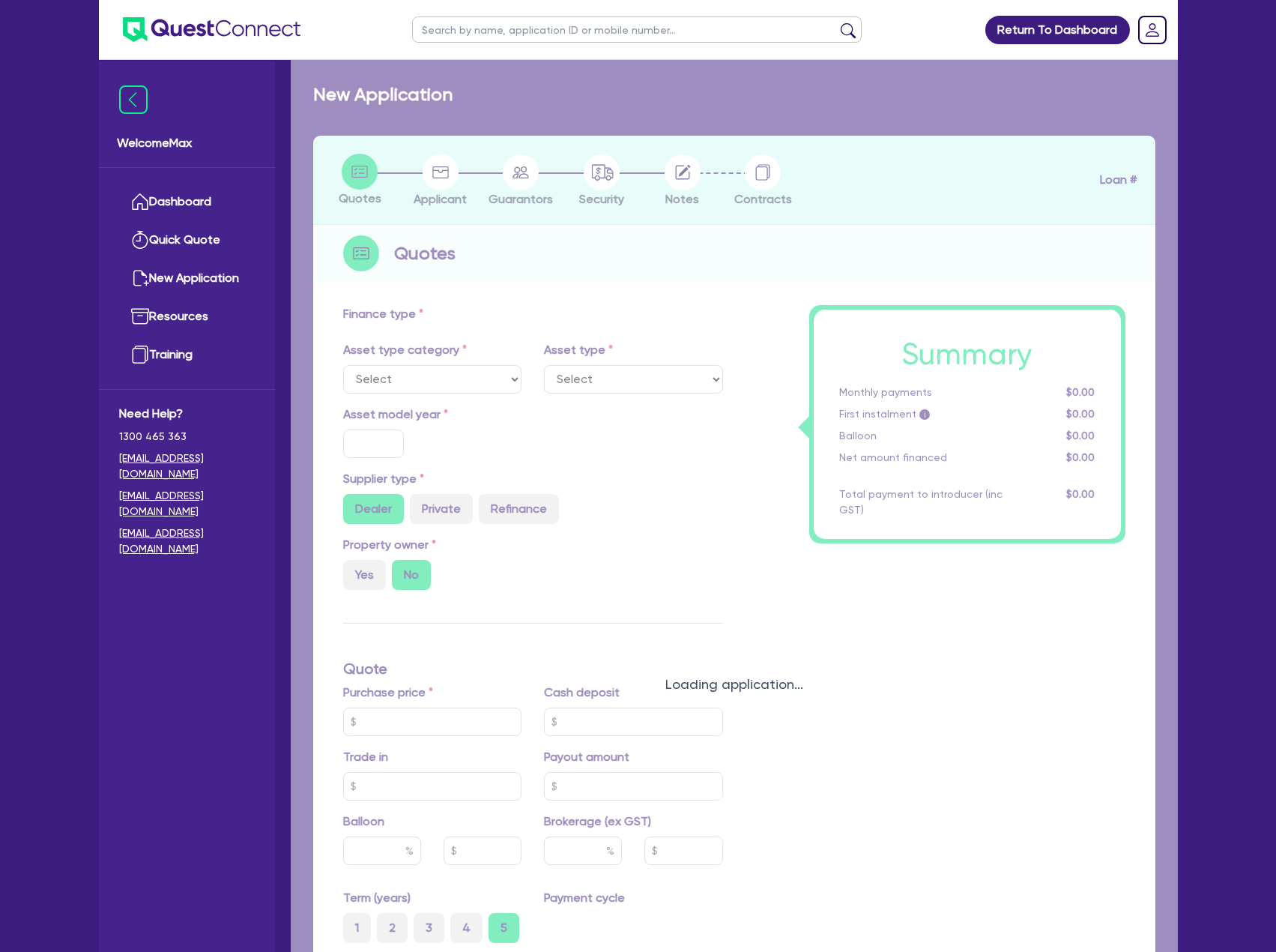
select select "TERTIARY_ASSETS"
type input "2024"
type input "73,150"
type input "9"
type input "6,583.5"
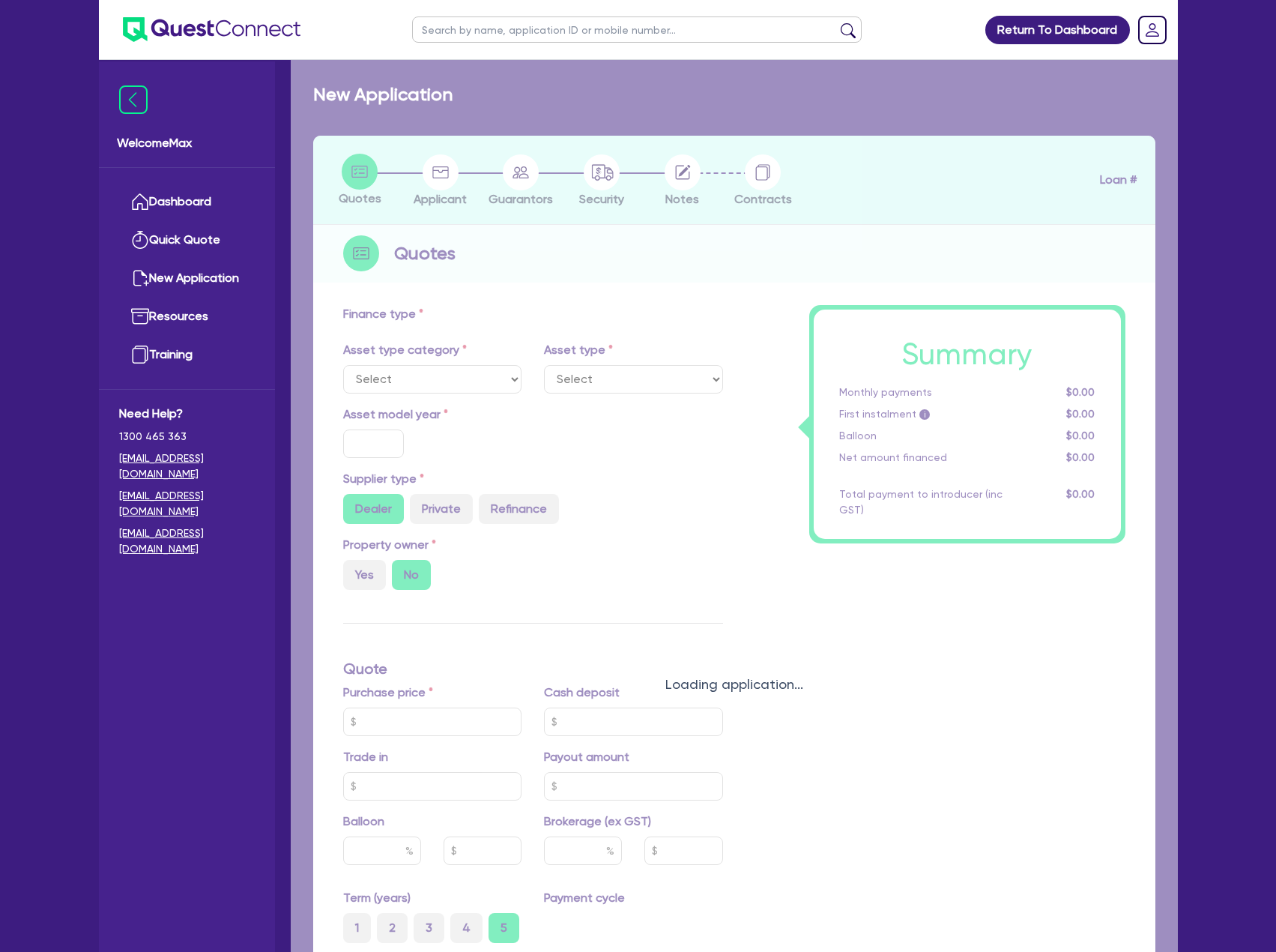
type input "17.95"
select select "OTHER_TERTIARY"
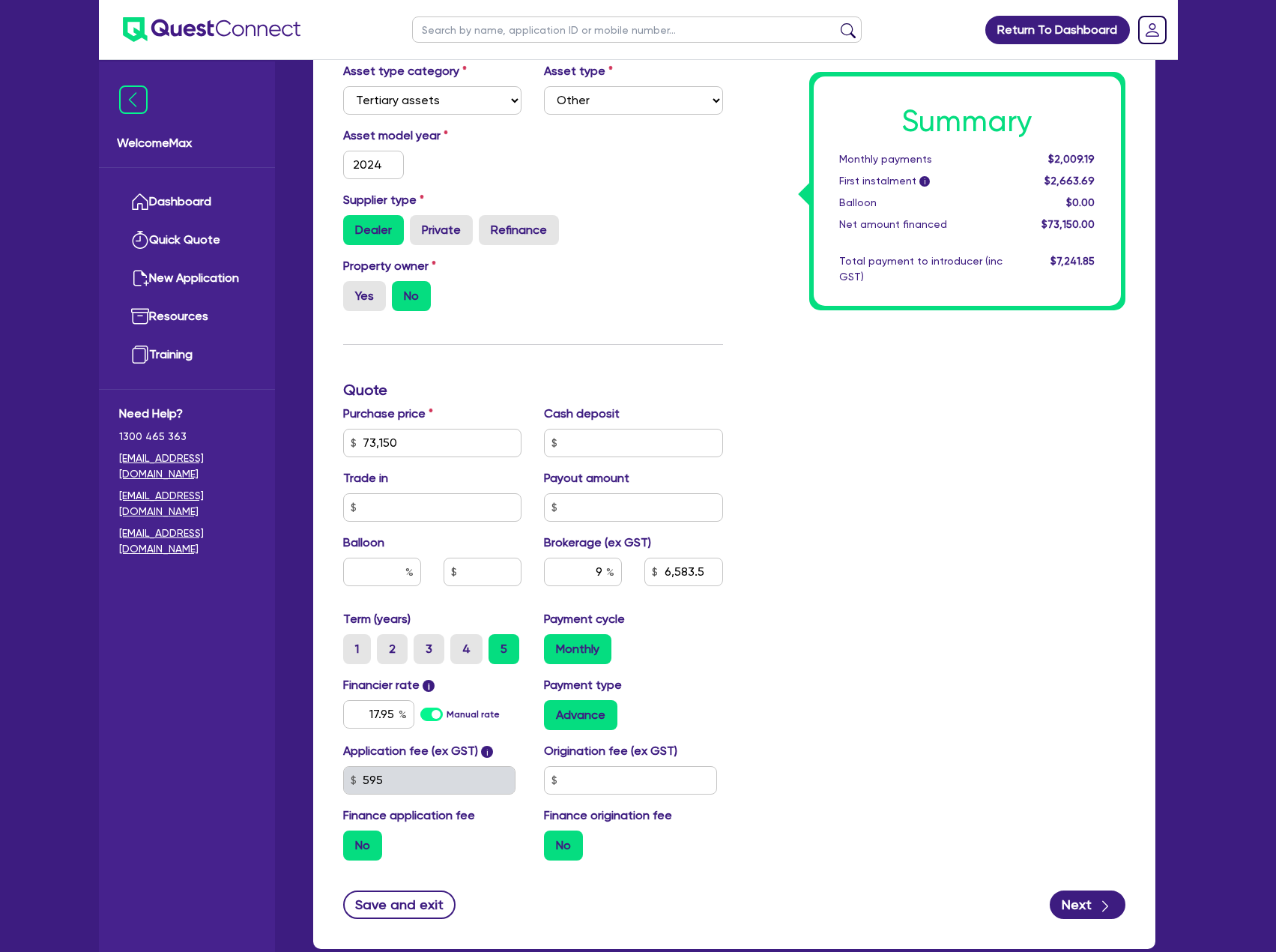
scroll to position [399, 0]
